Goal: Task Accomplishment & Management: Complete application form

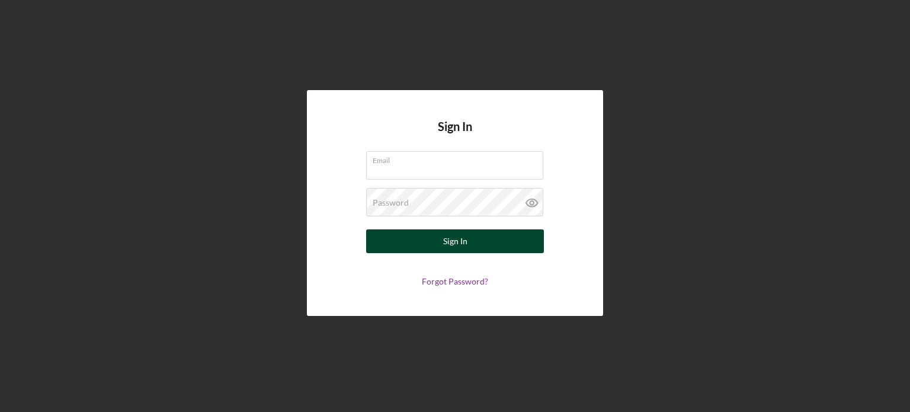
type input "[EMAIL_ADDRESS][DOMAIN_NAME]"
click at [461, 245] on div "Sign In" at bounding box center [455, 241] width 24 height 24
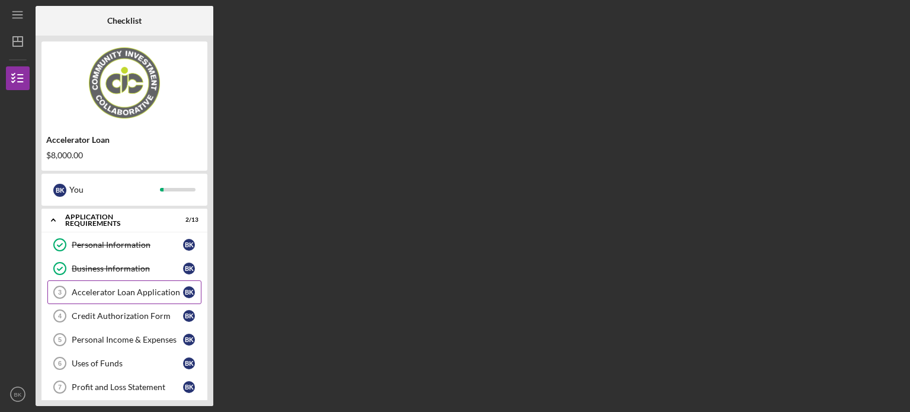
click at [114, 294] on div "Accelerator Loan Application" at bounding box center [127, 291] width 111 height 9
